Goal: Find specific page/section: Find specific page/section

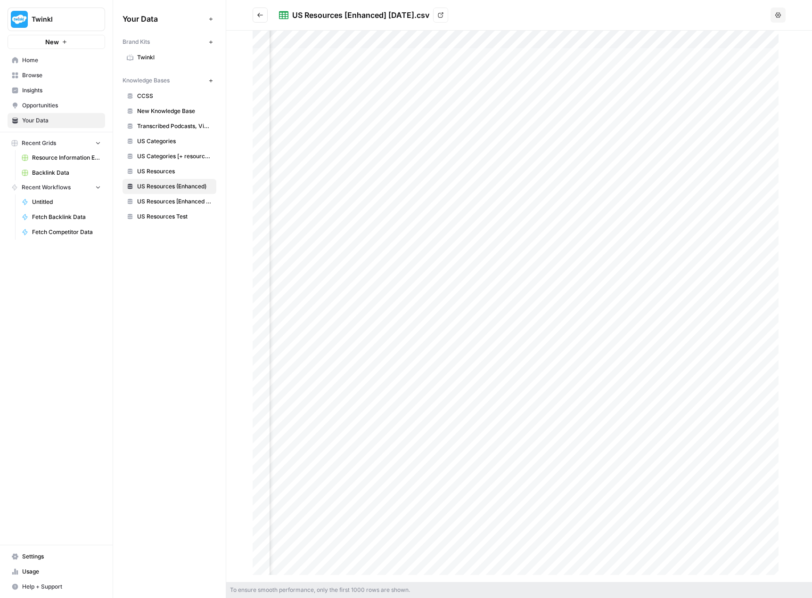
scroll to position [0, 1069]
click at [177, 198] on span "US Resources [Enhanced + Review Count]" at bounding box center [174, 201] width 75 height 8
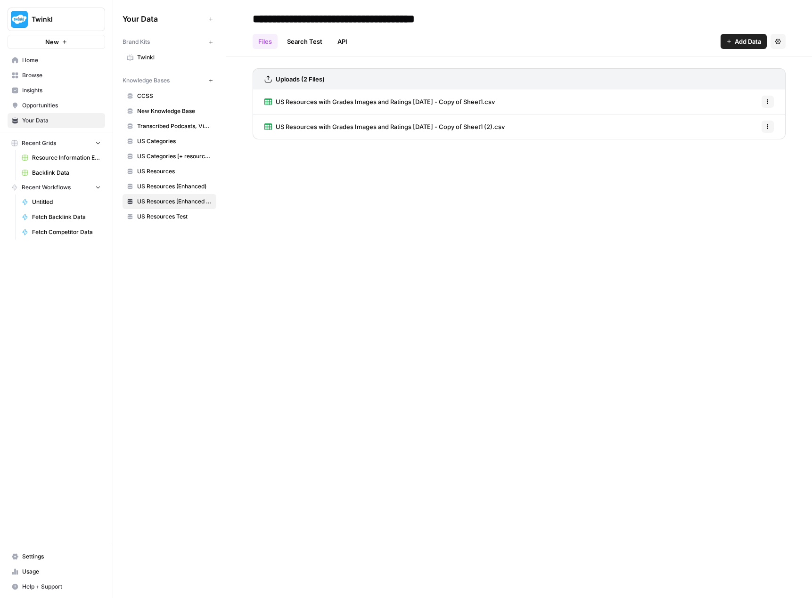
click at [178, 192] on link "US Resources (Enhanced)" at bounding box center [169, 186] width 94 height 15
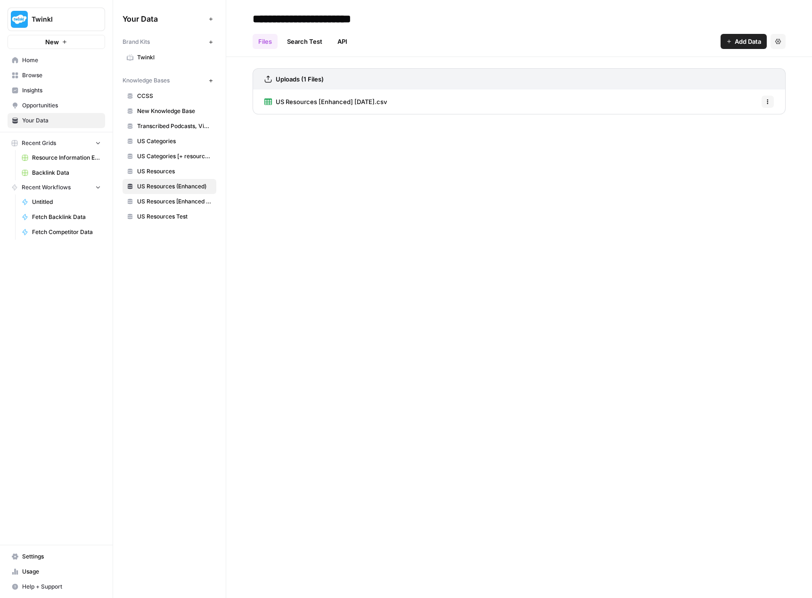
click at [179, 202] on span "US Resources [Enhanced + Review Count]" at bounding box center [174, 201] width 75 height 8
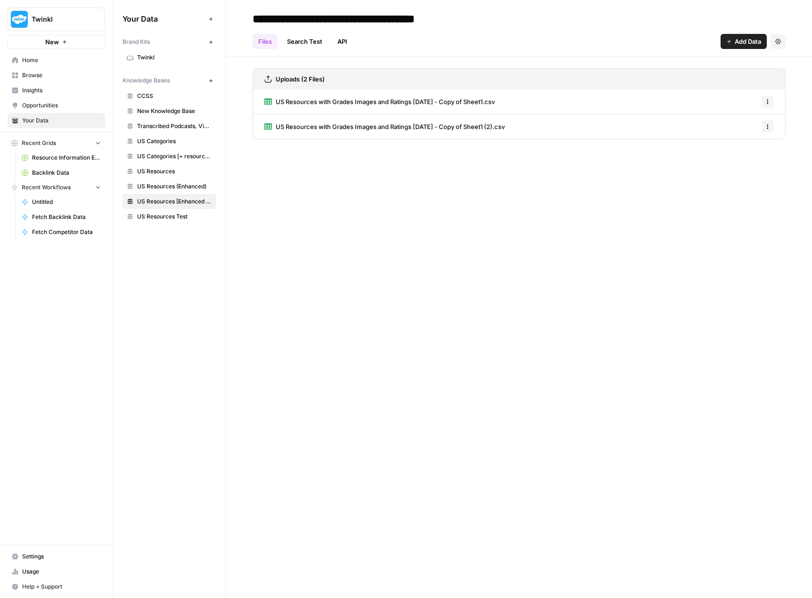
click at [179, 186] on span "US Resources (Enhanced)" at bounding box center [174, 186] width 75 height 8
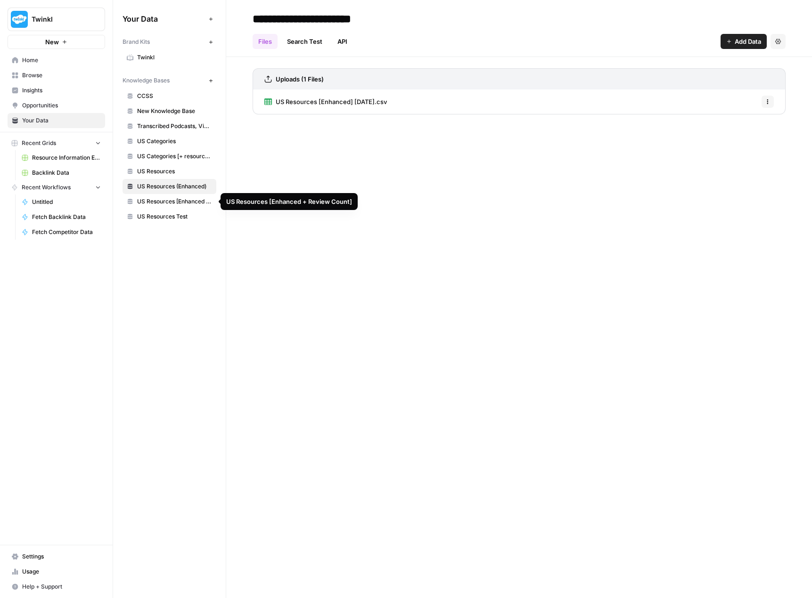
click at [185, 201] on span "US Resources [Enhanced + Review Count]" at bounding box center [174, 201] width 75 height 8
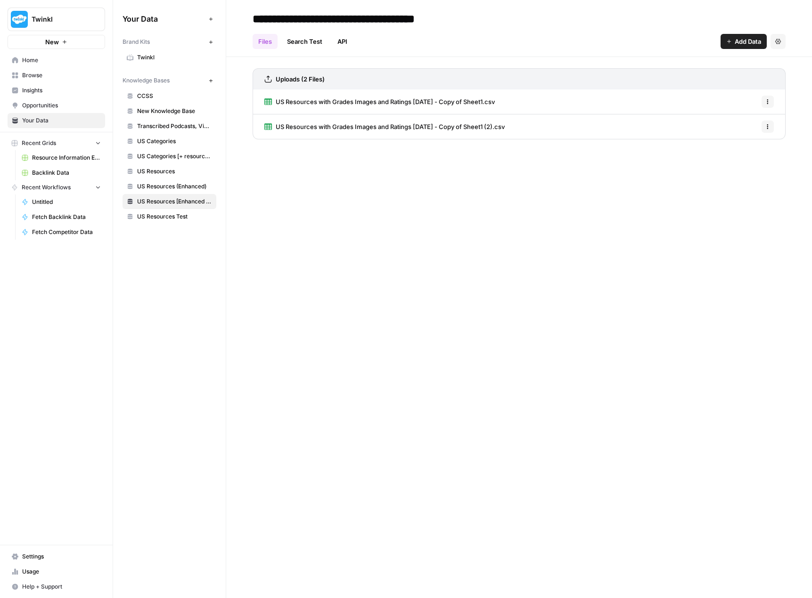
click at [767, 98] on button "Options" at bounding box center [767, 102] width 12 height 12
click at [570, 228] on div "**********" at bounding box center [519, 299] width 586 height 598
click at [766, 104] on icon "button" at bounding box center [768, 102] width 6 height 6
click at [478, 97] on link "US Resources with Grades Images and Ratings [DATE] - Copy of Sheet1.csv" at bounding box center [379, 102] width 230 height 24
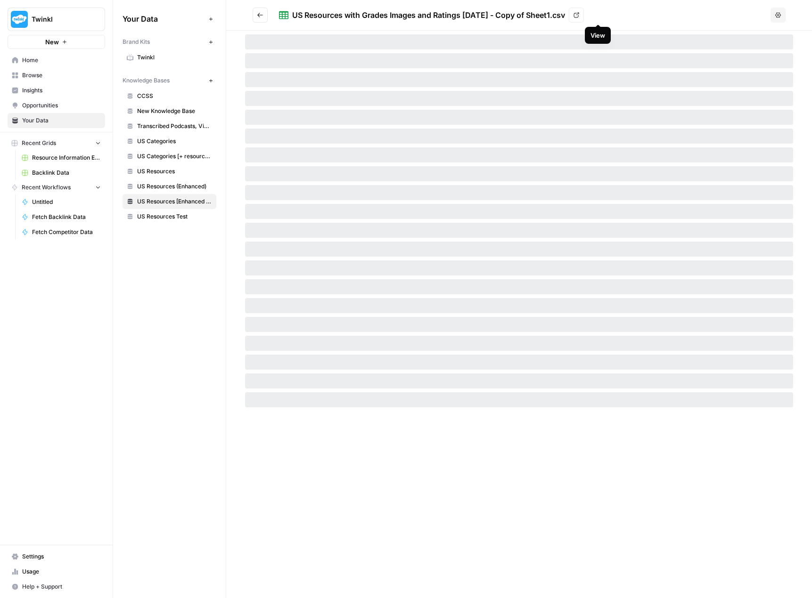
click at [584, 16] on link "View" at bounding box center [576, 15] width 15 height 15
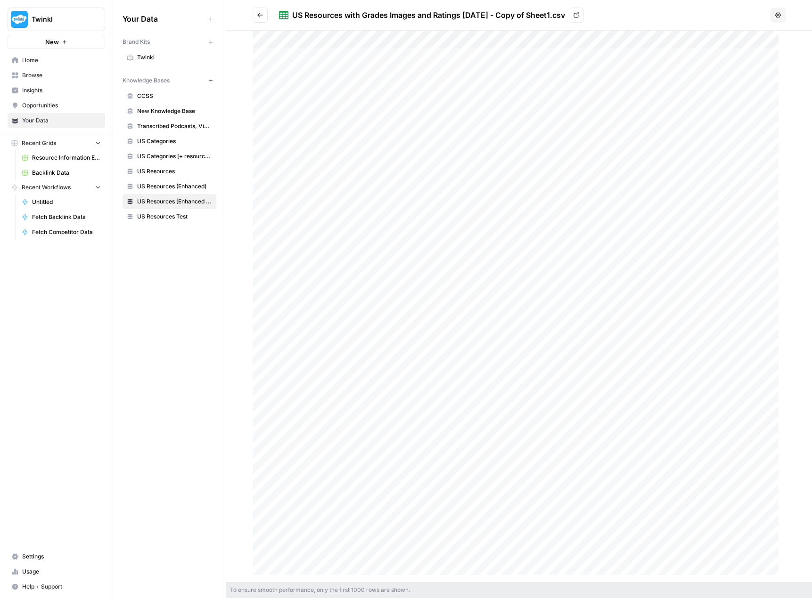
click at [255, 13] on button "Go back" at bounding box center [260, 15] width 15 height 15
